Goal: Find specific page/section

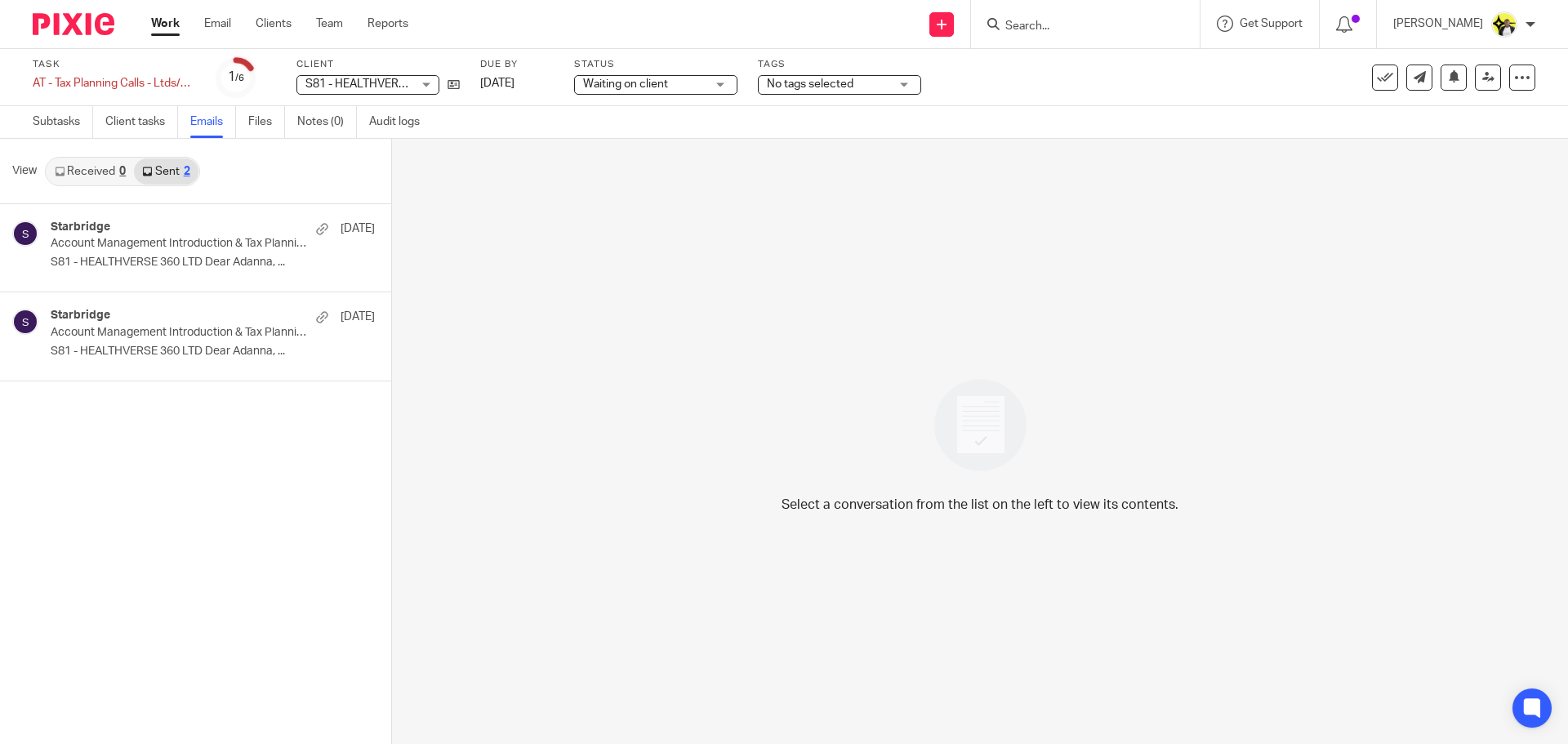
click at [1030, 25] on input "Search" at bounding box center [1077, 27] width 147 height 15
type input "c32"
click at [1107, 73] on link at bounding box center [1139, 70] width 276 height 38
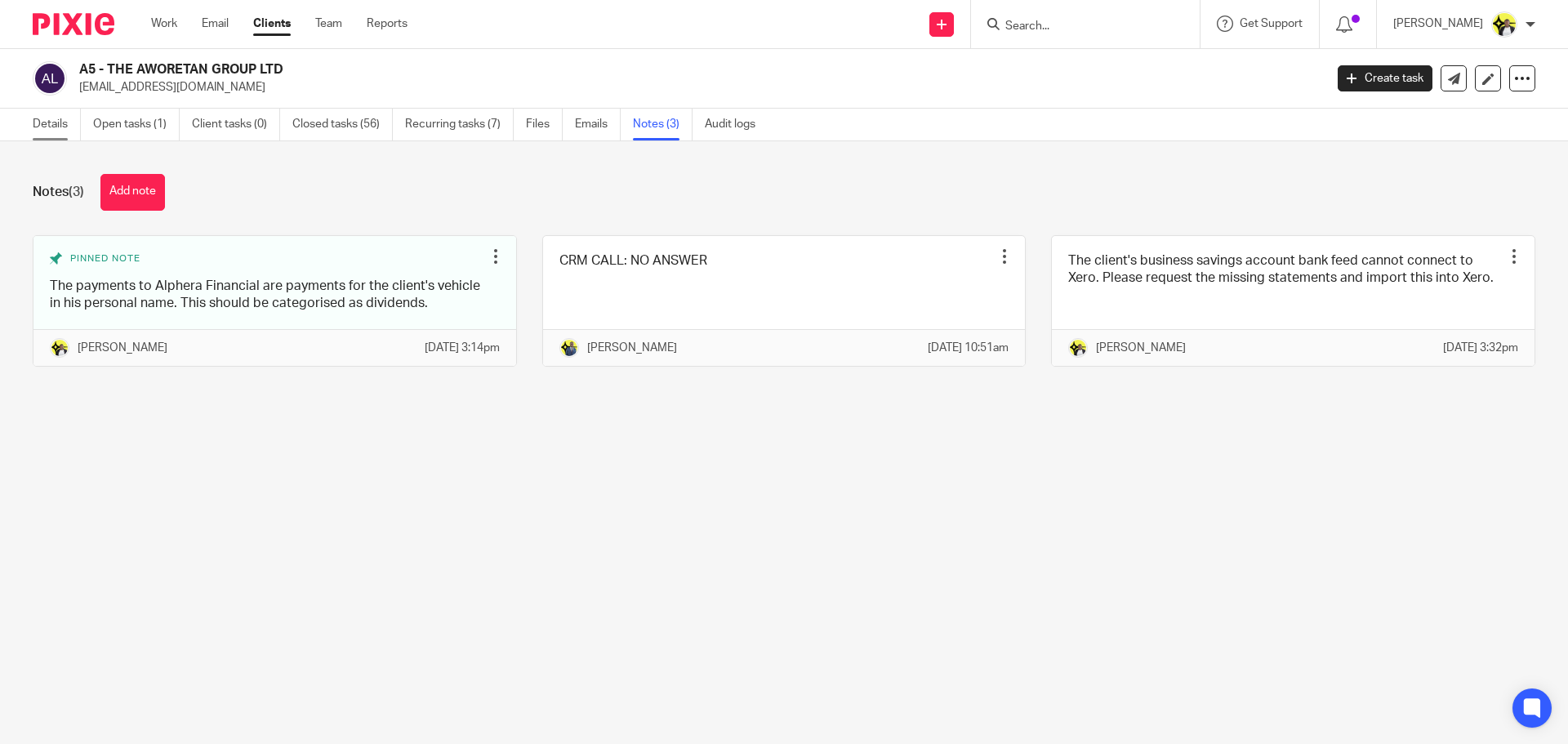
click at [62, 119] on link "Details" at bounding box center [56, 124] width 48 height 32
